Goal: Navigation & Orientation: Find specific page/section

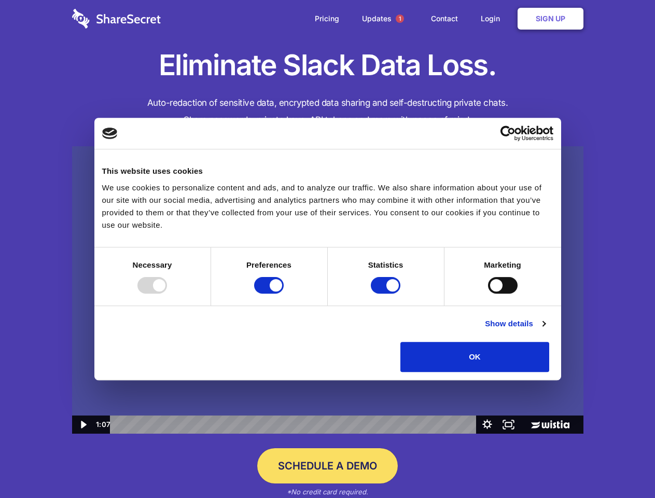
click at [327, 249] on img at bounding box center [328, 290] width 512 height 288
click at [167, 294] on div at bounding box center [153, 285] width 30 height 17
click at [284, 294] on input "Preferences" at bounding box center [269, 285] width 30 height 17
checkbox input "false"
click at [387, 294] on input "Statistics" at bounding box center [386, 285] width 30 height 17
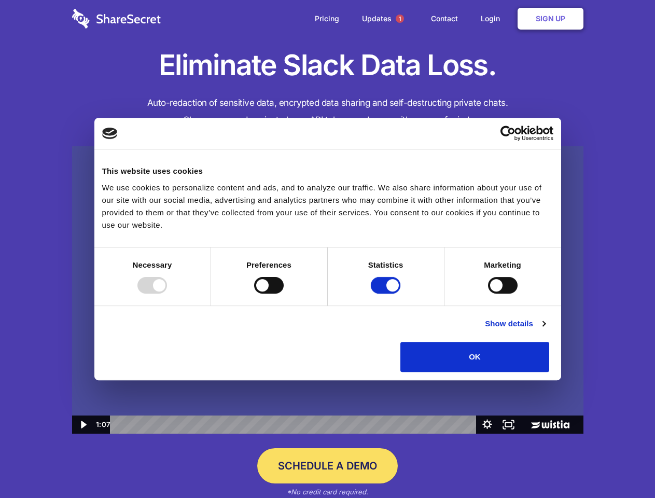
checkbox input "false"
click at [488, 294] on input "Marketing" at bounding box center [503, 285] width 30 height 17
checkbox input "true"
click at [545, 330] on link "Show details" at bounding box center [515, 324] width 60 height 12
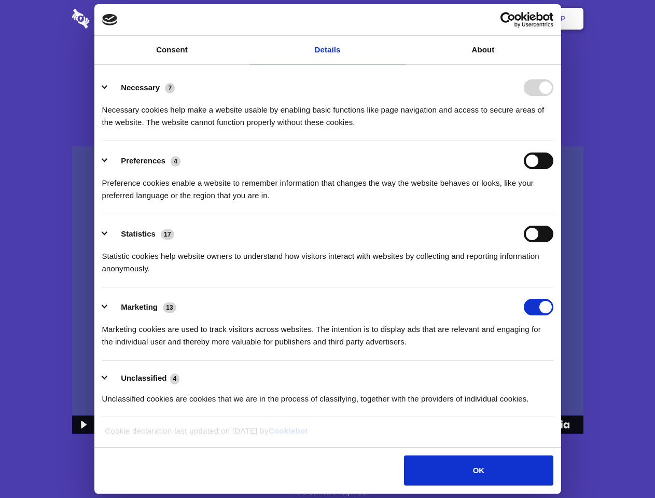
click at [554, 141] on li "Necessary 7 Necessary cookies help make a website usable by enabling basic func…" at bounding box center [327, 104] width 451 height 73
click at [400, 19] on span "1" at bounding box center [400, 19] width 8 height 8
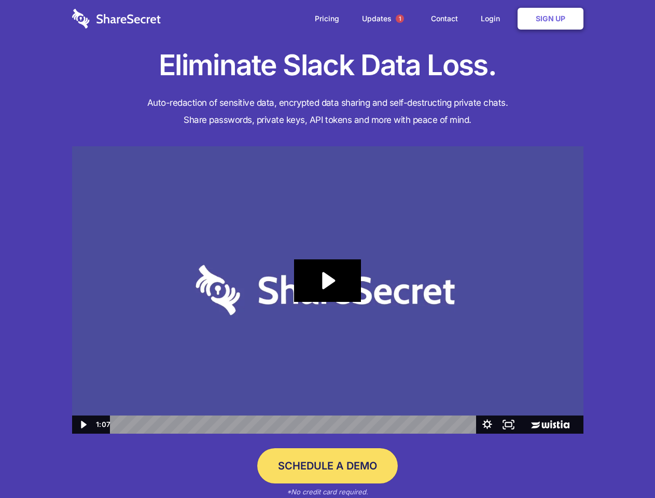
click at [328, 290] on icon "Play Video: Sharesecret Slack Extension" at bounding box center [327, 280] width 66 height 43
